Goal: Information Seeking & Learning: Compare options

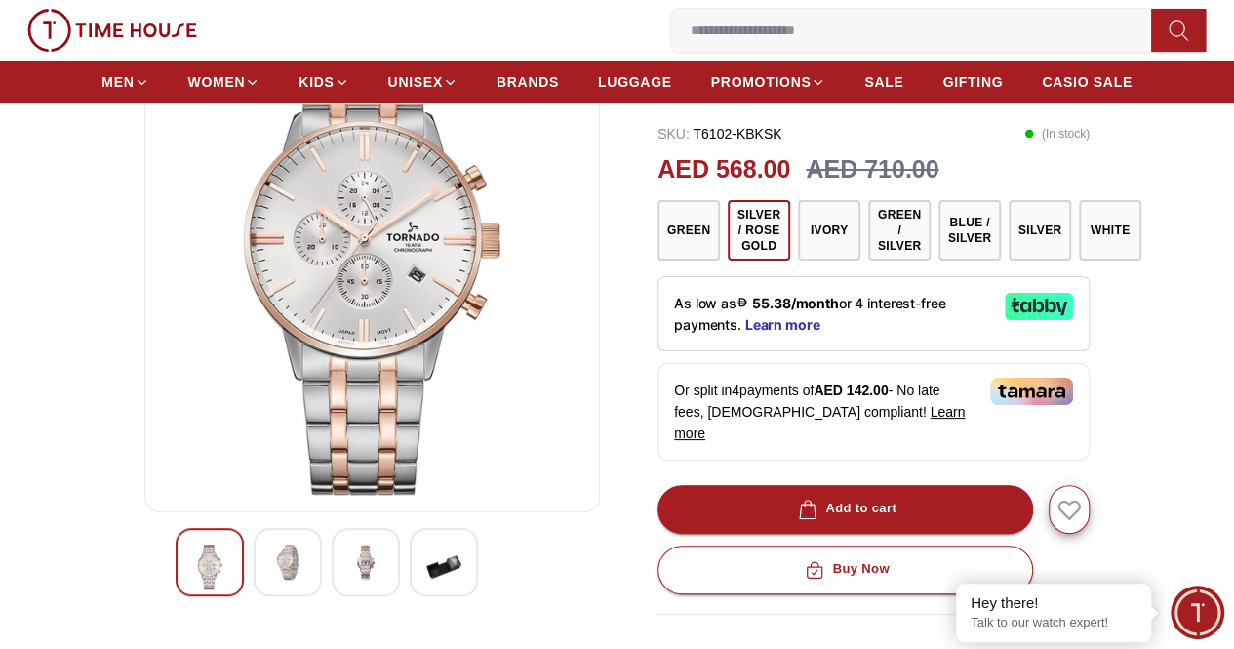
scroll to position [195, 0]
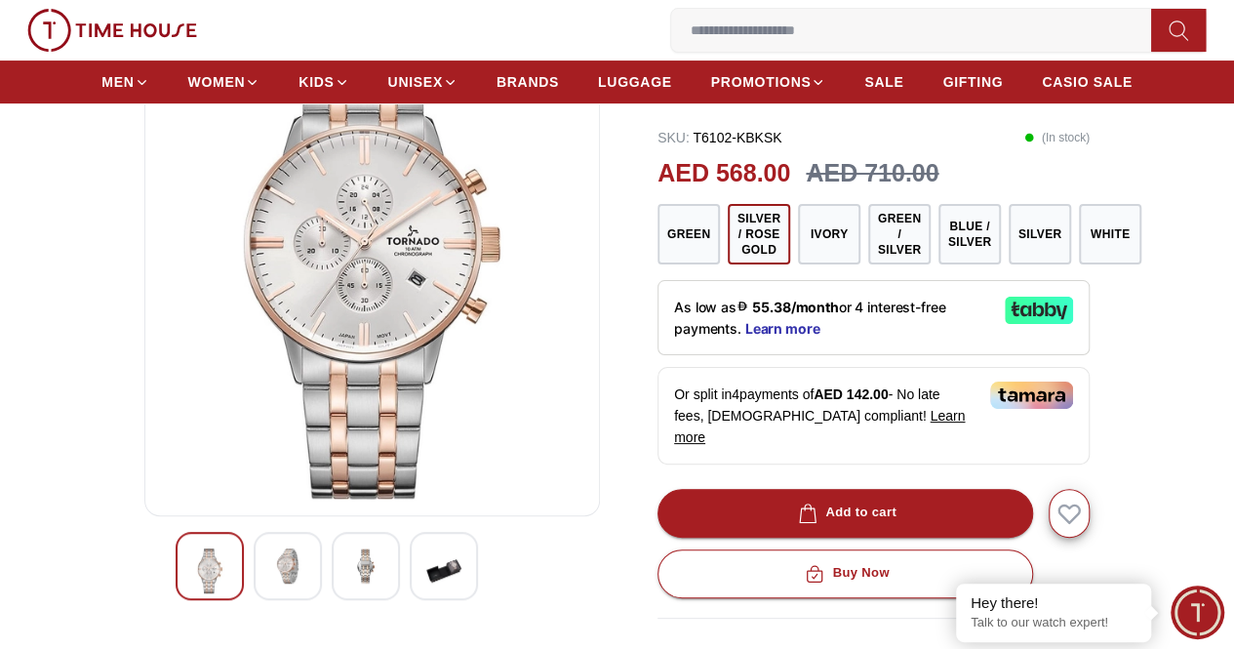
click at [270, 583] on img at bounding box center [287, 565] width 35 height 35
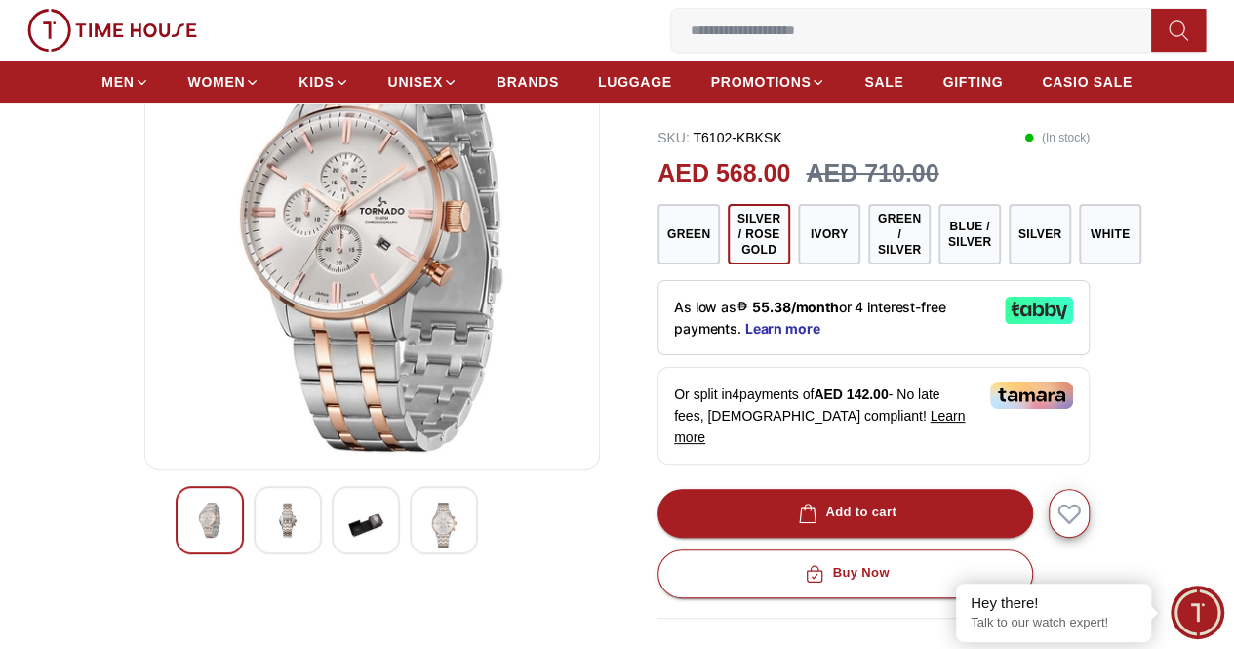
click at [426, 547] on img at bounding box center [443, 524] width 35 height 45
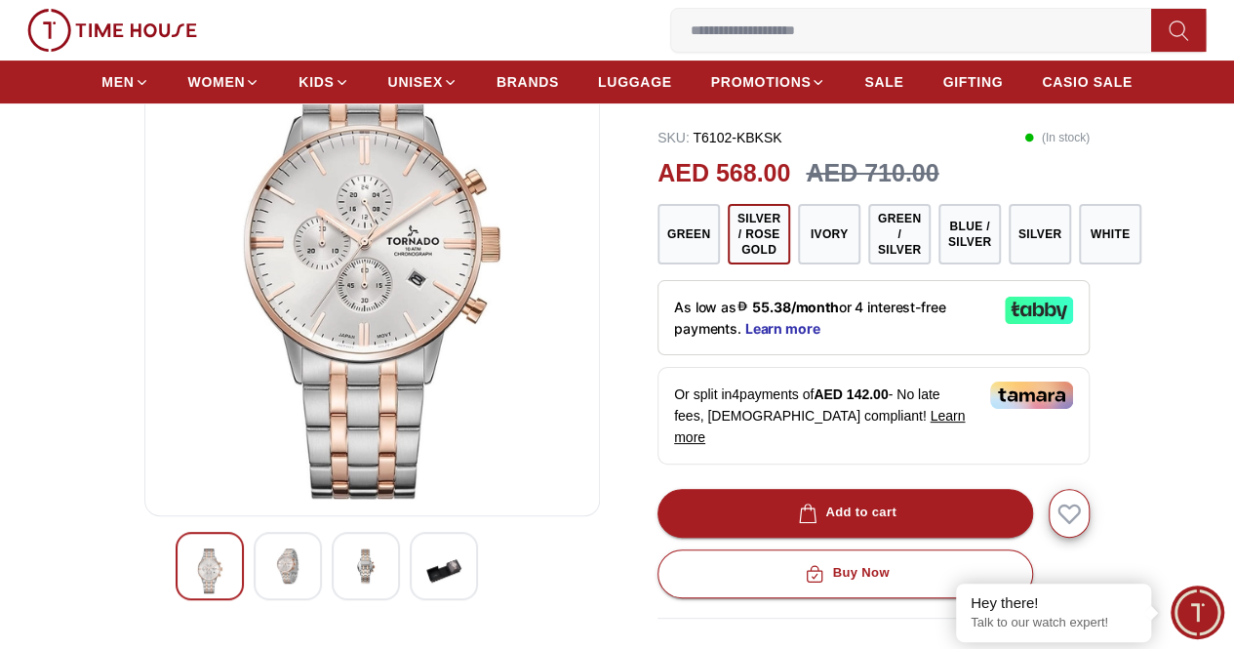
click at [348, 583] on img at bounding box center [365, 565] width 35 height 35
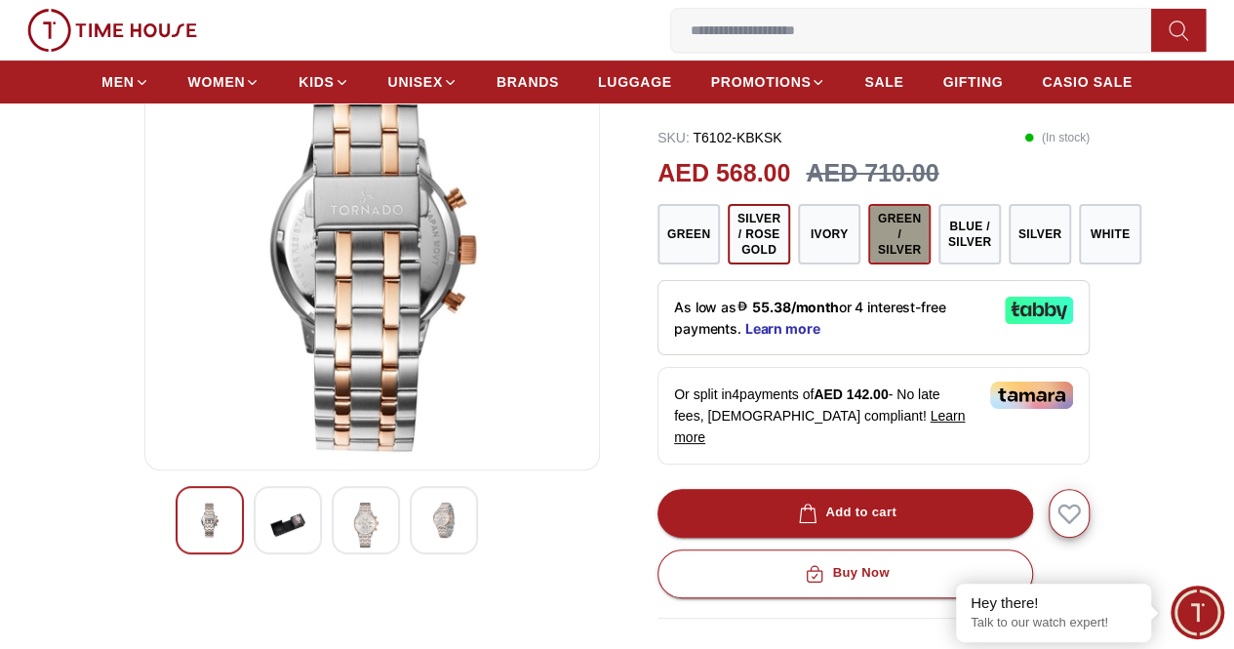
click at [869, 258] on button "Green / Silver" at bounding box center [899, 234] width 62 height 60
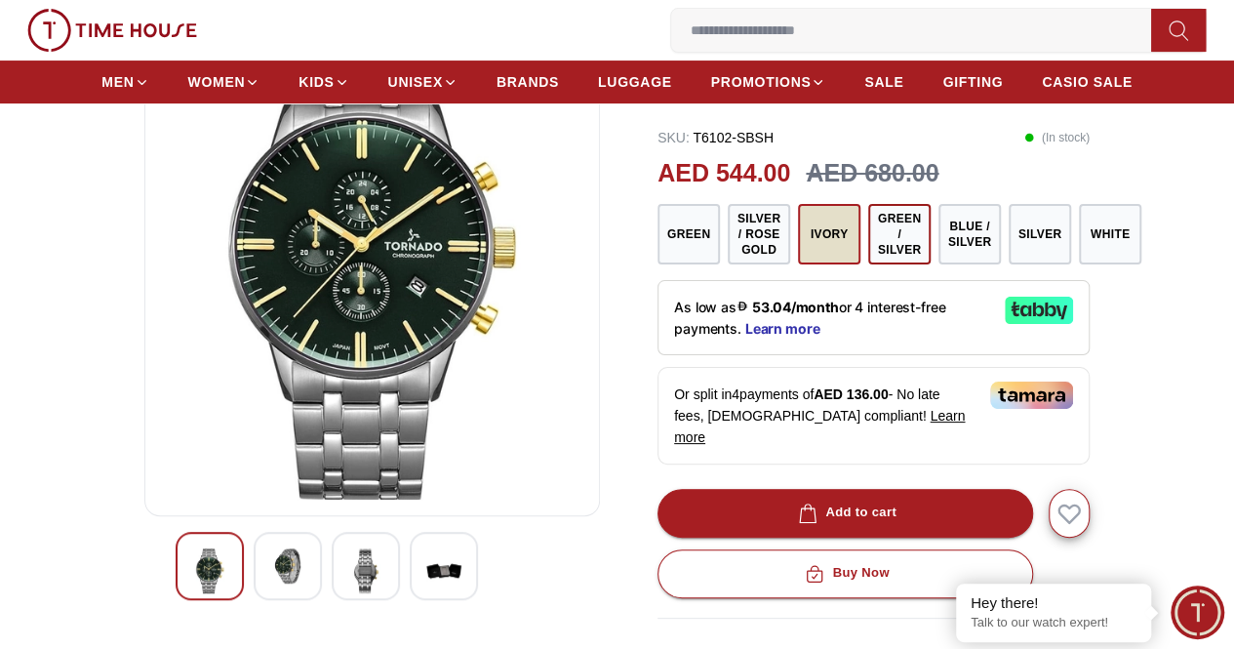
click at [814, 258] on button "Ivory" at bounding box center [829, 234] width 62 height 60
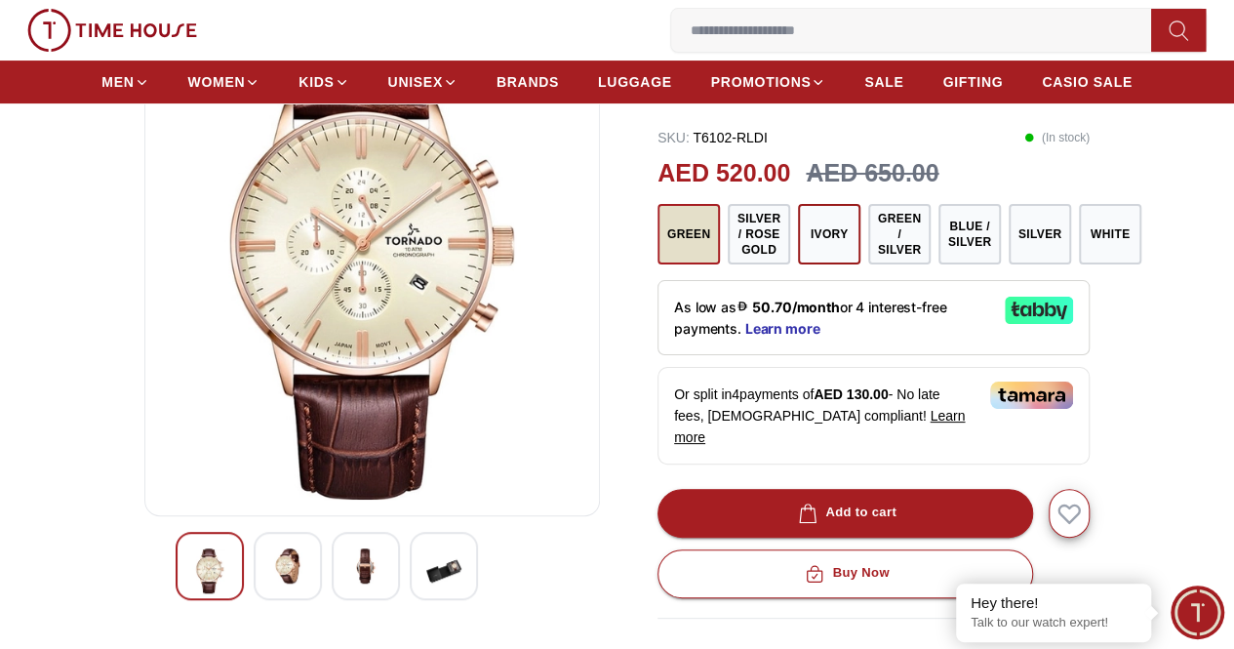
click at [685, 260] on button "Green" at bounding box center [689, 234] width 62 height 60
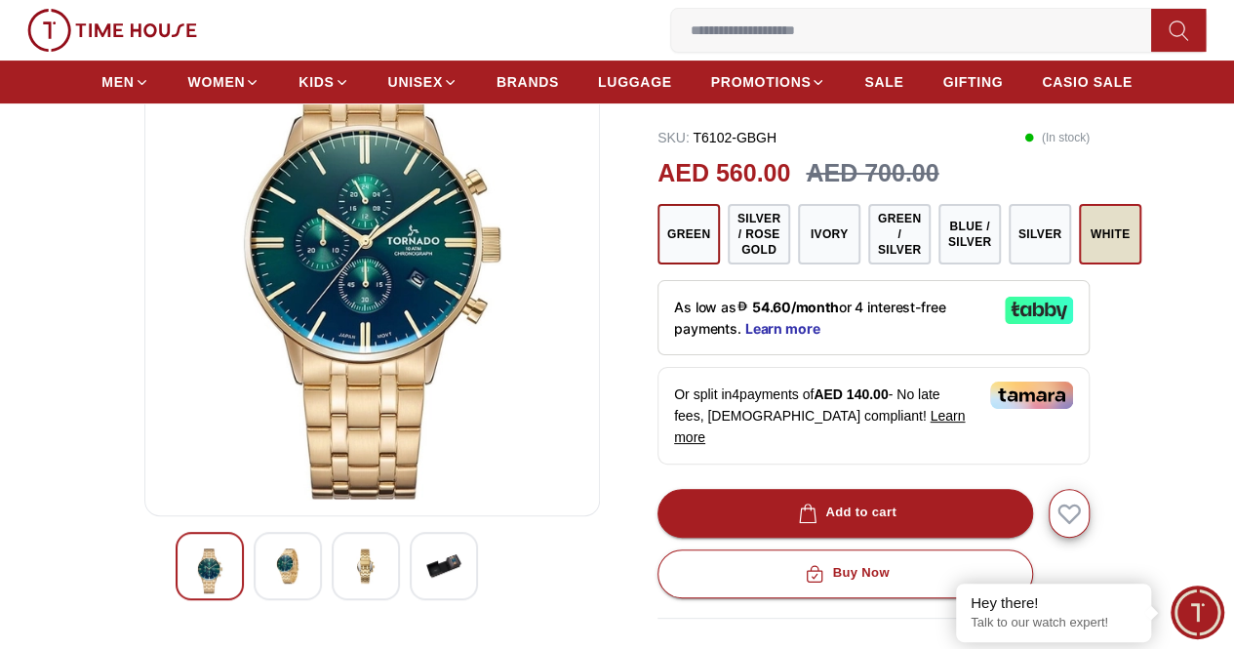
click at [1081, 264] on button "White" at bounding box center [1110, 234] width 62 height 60
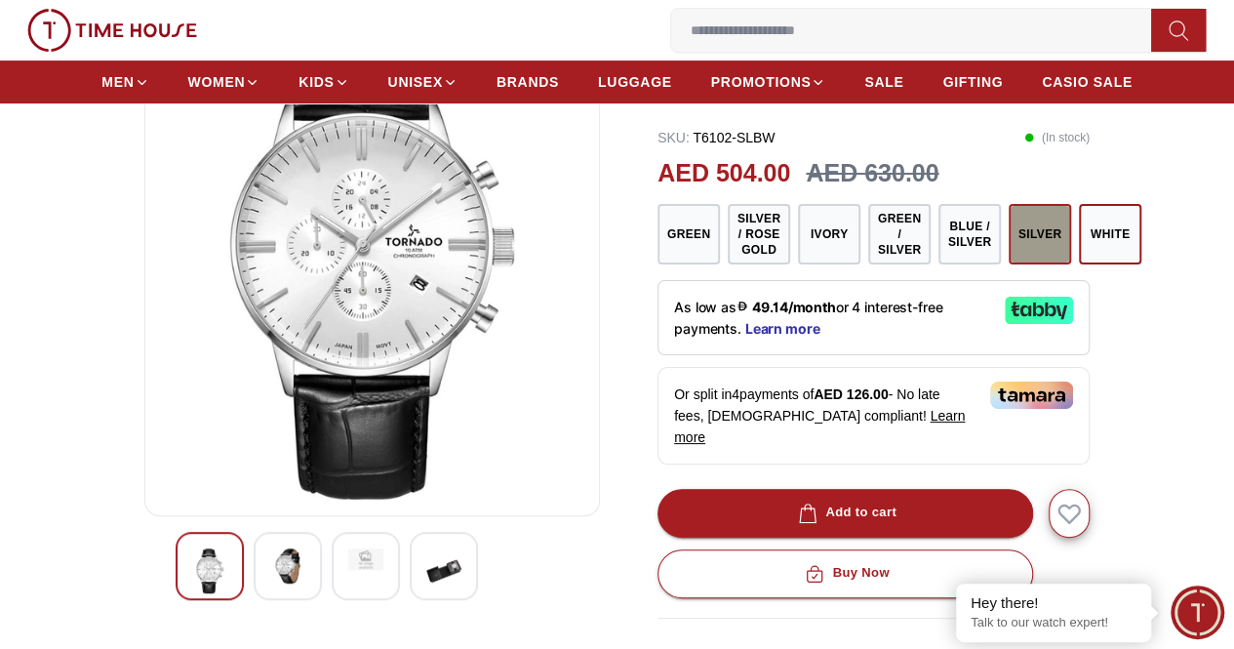
click at [1012, 262] on button "Silver" at bounding box center [1040, 234] width 62 height 60
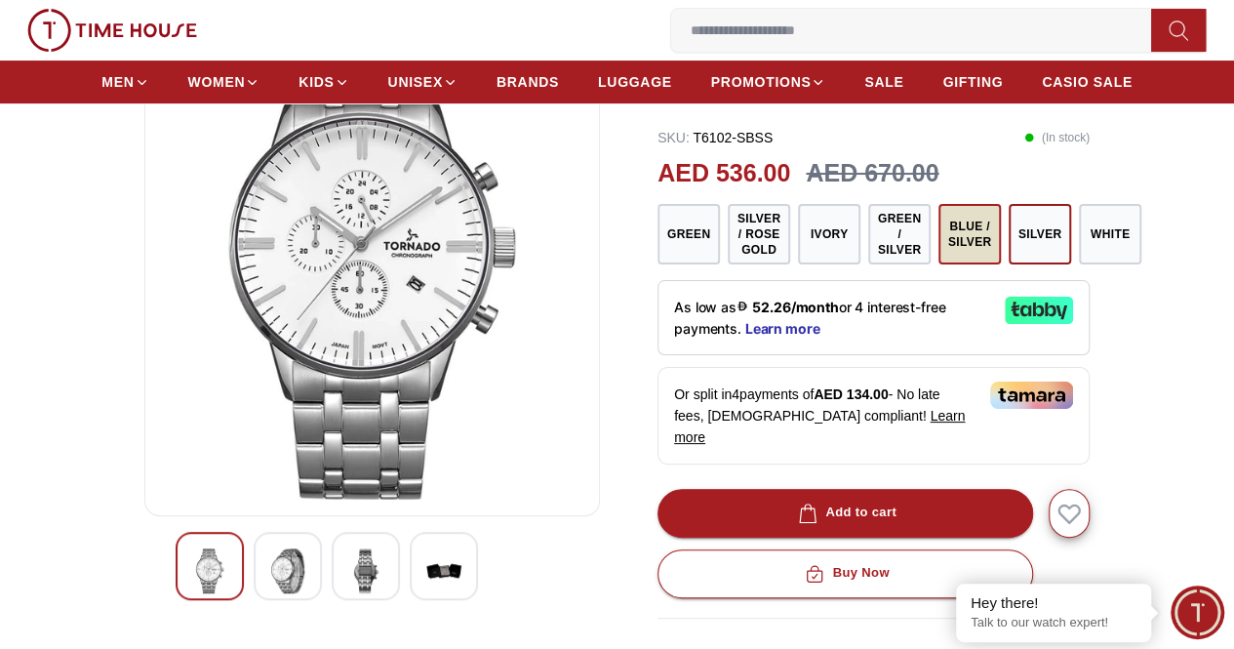
click at [960, 264] on button "Blue / Silver" at bounding box center [969, 234] width 62 height 60
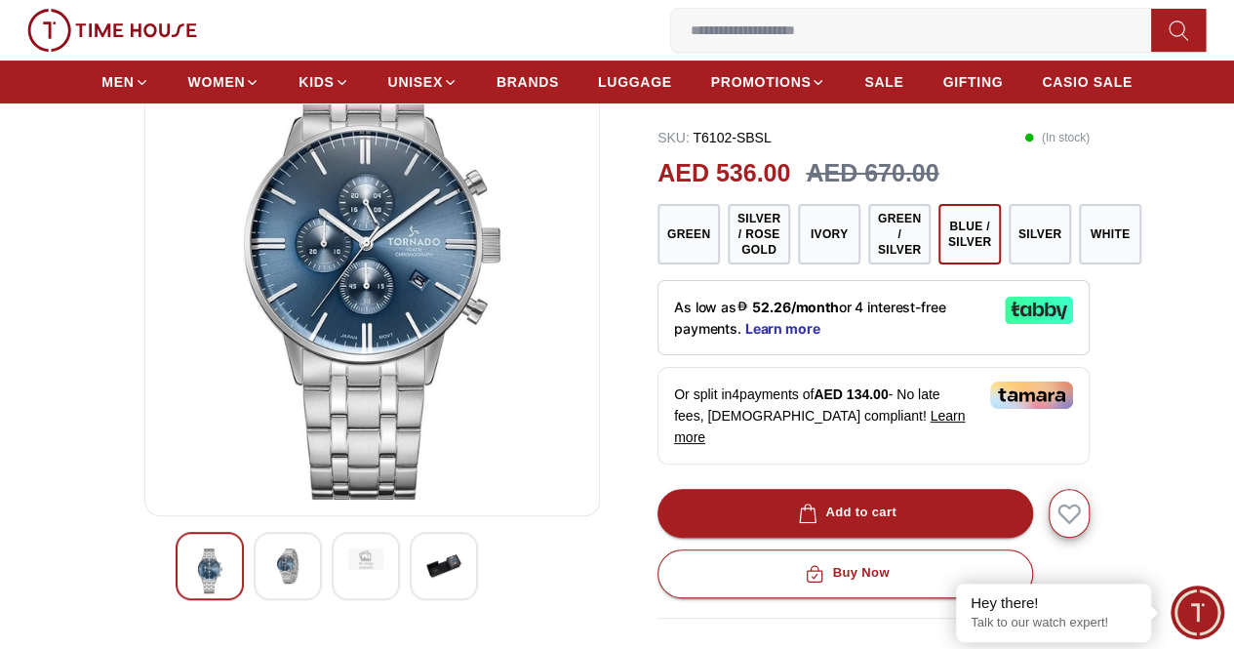
click at [888, 262] on button "Green / Silver" at bounding box center [899, 234] width 62 height 60
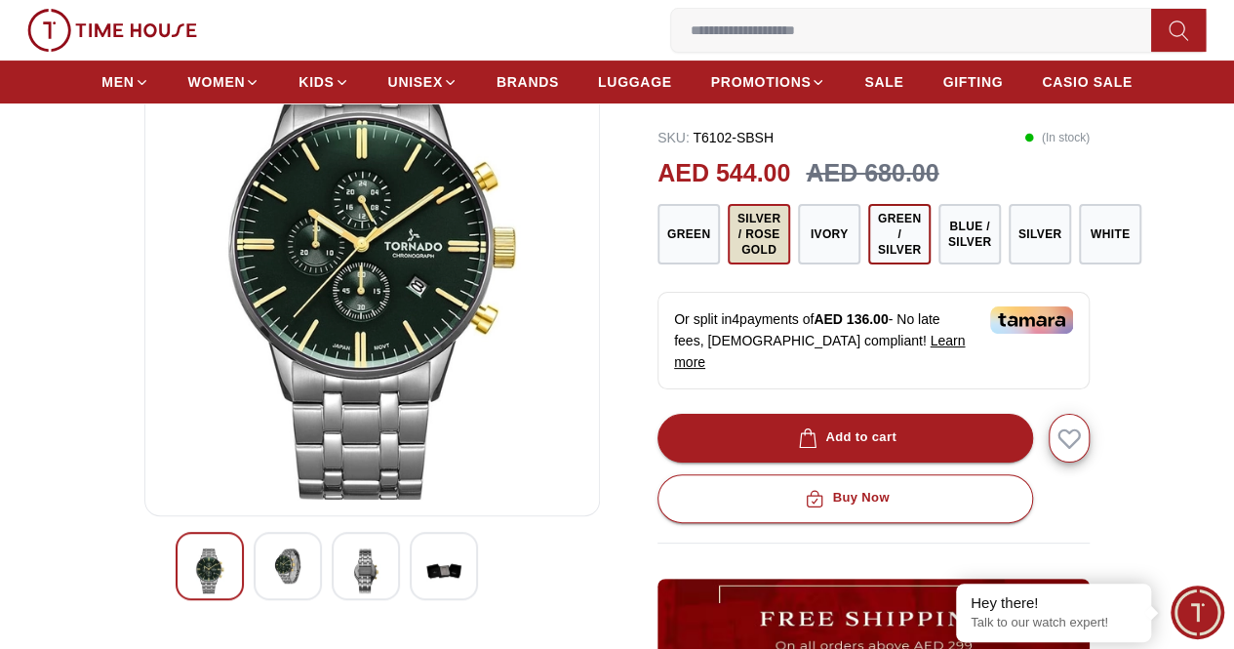
click at [742, 264] on button "Silver / Rose Gold" at bounding box center [759, 234] width 62 height 60
